Goal: Navigation & Orientation: Find specific page/section

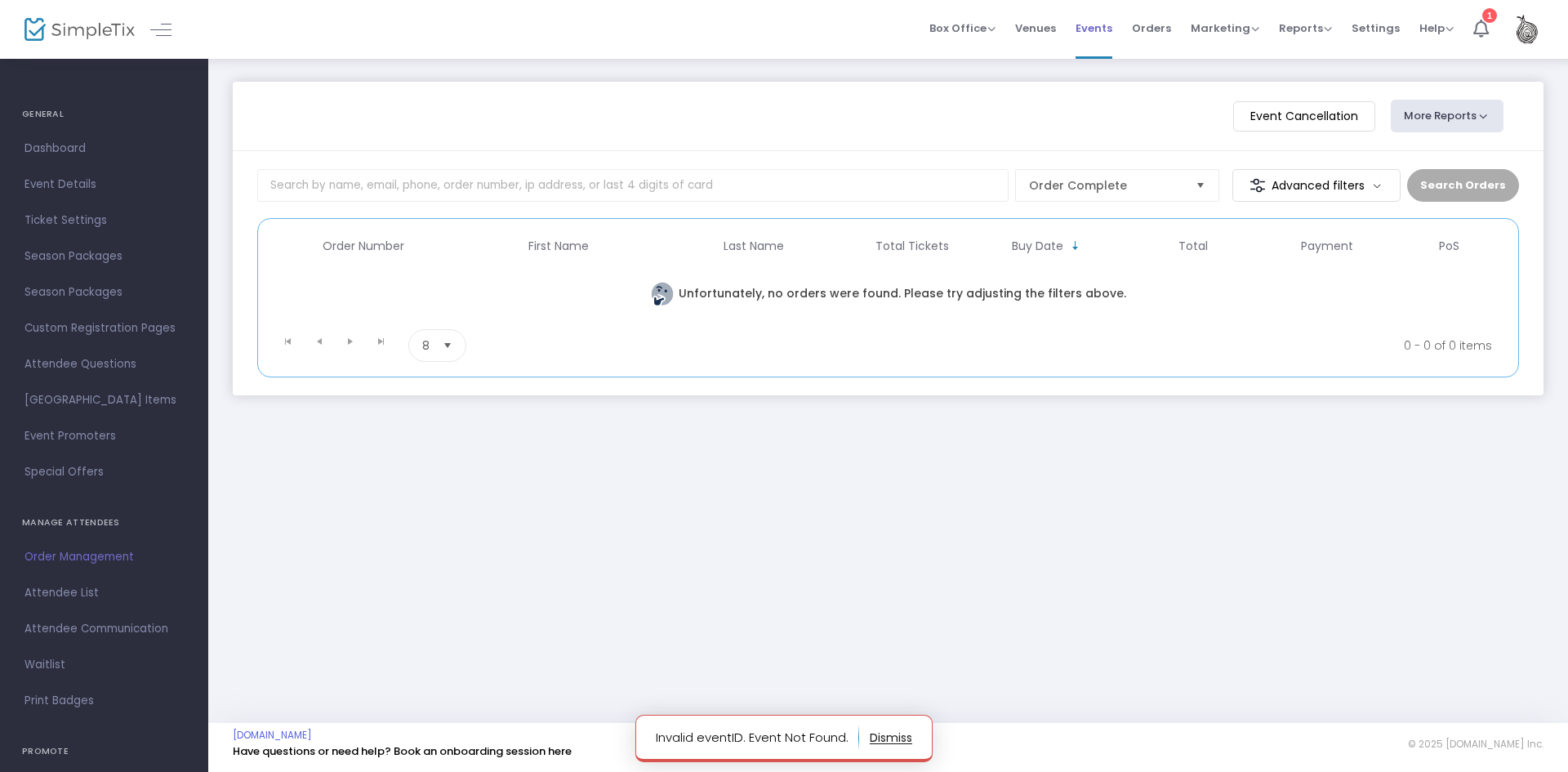
click at [1092, 30] on span "Events" at bounding box center [1093, 28] width 37 height 42
